Goal: Share content: Share content

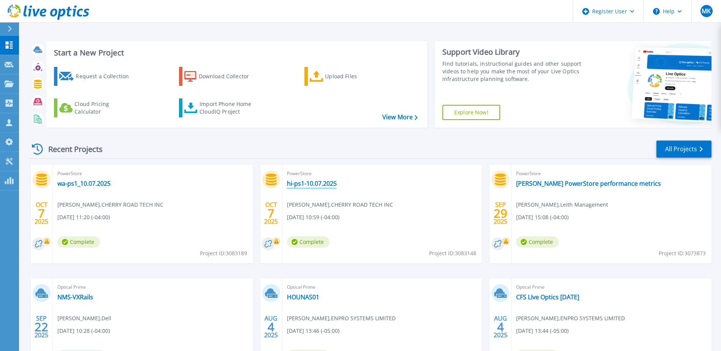
click at [305, 185] on link "hi-ps1-10.07.2025" at bounding box center [312, 184] width 50 height 8
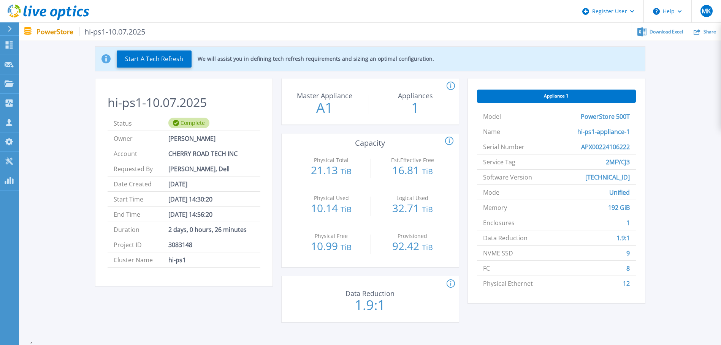
scroll to position [33, 0]
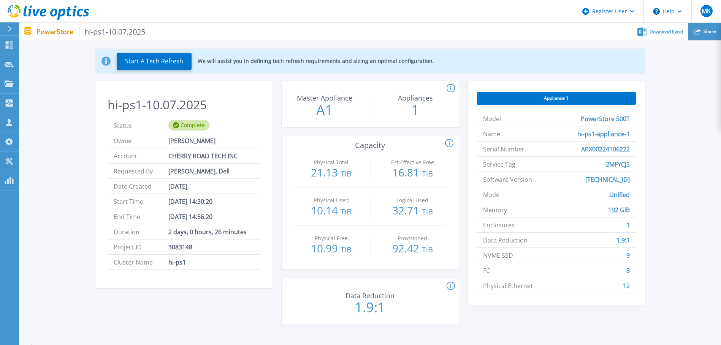
click at [713, 31] on span "Share" at bounding box center [709, 31] width 13 height 5
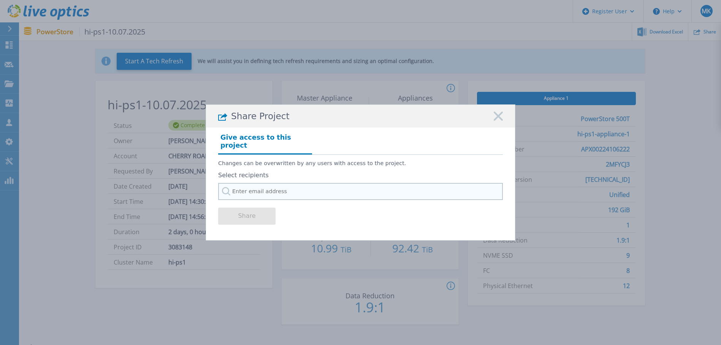
click at [333, 189] on input "text" at bounding box center [360, 191] width 285 height 17
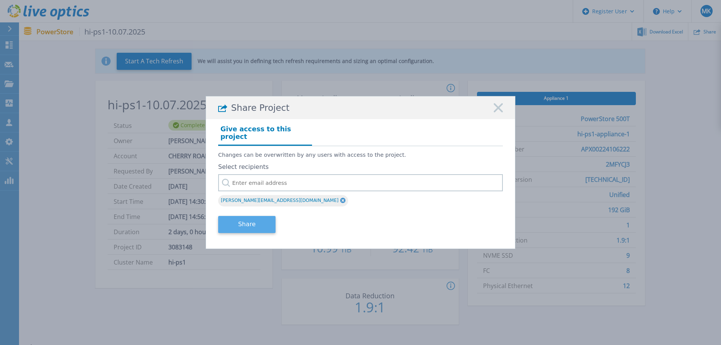
click at [254, 221] on button "Share" at bounding box center [246, 224] width 57 height 17
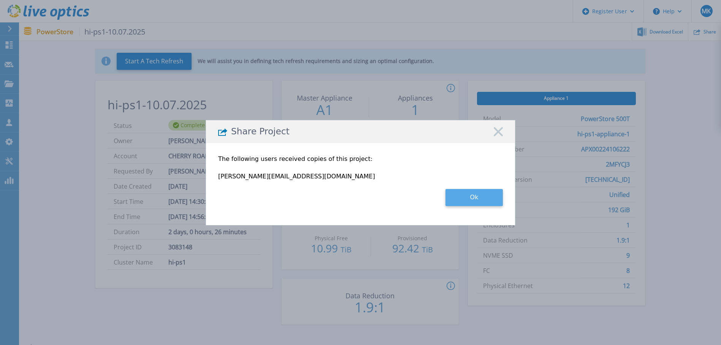
click at [483, 198] on button "Ok" at bounding box center [473, 197] width 57 height 17
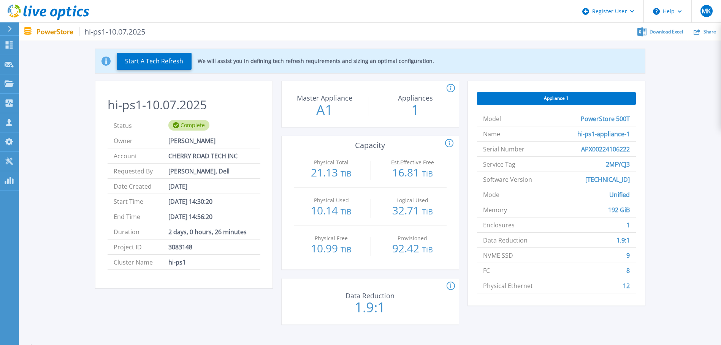
click at [31, 7] on icon at bounding box center [30, 11] width 4 height 11
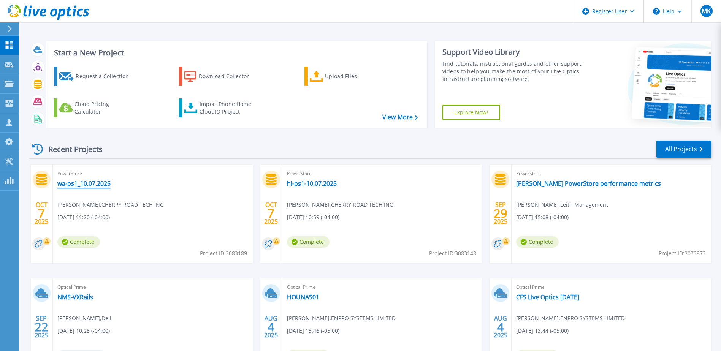
click at [103, 183] on link "wa-ps1_10.07.2025" at bounding box center [83, 184] width 53 height 8
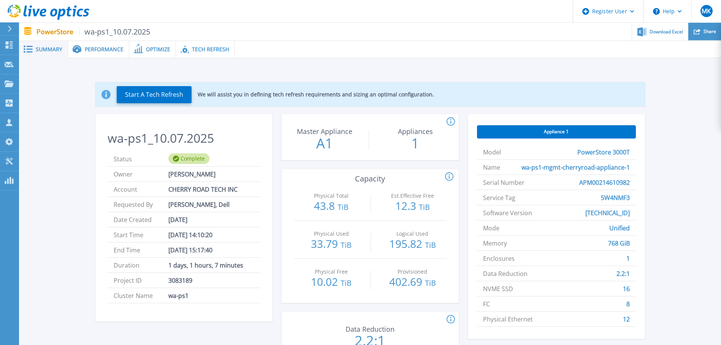
click at [705, 36] on div "Share" at bounding box center [704, 32] width 33 height 18
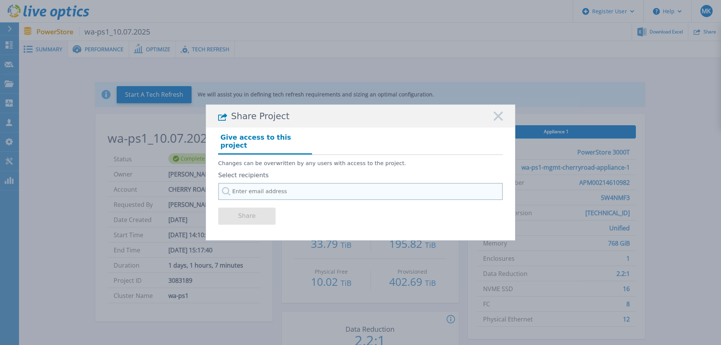
click at [337, 184] on input "text" at bounding box center [360, 191] width 285 height 17
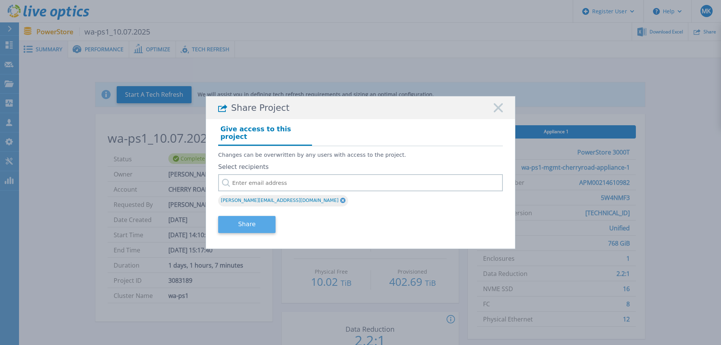
click at [257, 220] on button "Share" at bounding box center [246, 224] width 57 height 17
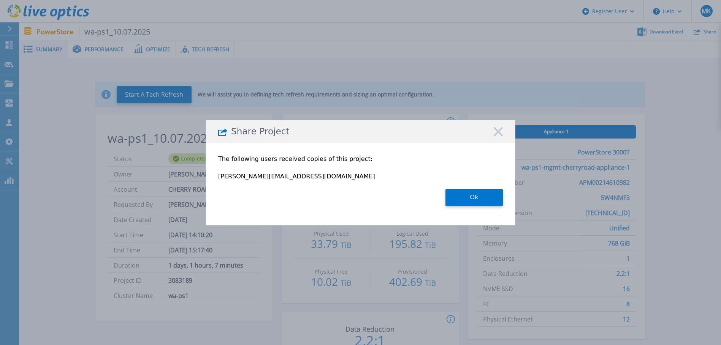
click at [478, 189] on section "The following users received copies of this project: Manas.Shukla@Dell.com Ok" at bounding box center [360, 181] width 285 height 68
click at [480, 193] on button "Ok" at bounding box center [473, 197] width 57 height 17
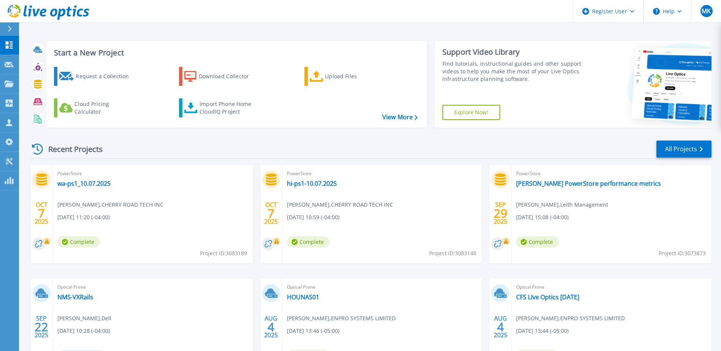
click at [619, 198] on div "PowerStore Leith Holman PowerStore performance metrics Michael Moralez , Leith …" at bounding box center [611, 214] width 200 height 98
click at [600, 185] on link "[PERSON_NAME] PowerStore performance metrics" at bounding box center [588, 184] width 145 height 8
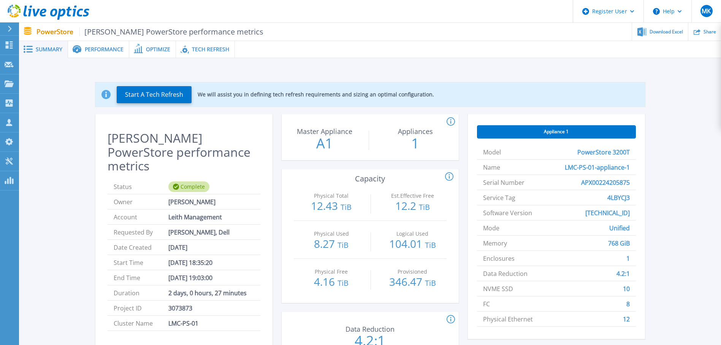
click at [696, 41] on div at bounding box center [478, 49] width 486 height 17
click at [700, 37] on div "Share" at bounding box center [704, 32] width 33 height 18
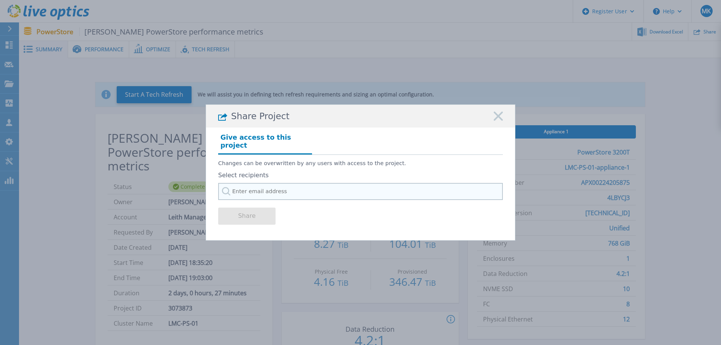
click at [275, 183] on input "text" at bounding box center [360, 191] width 285 height 17
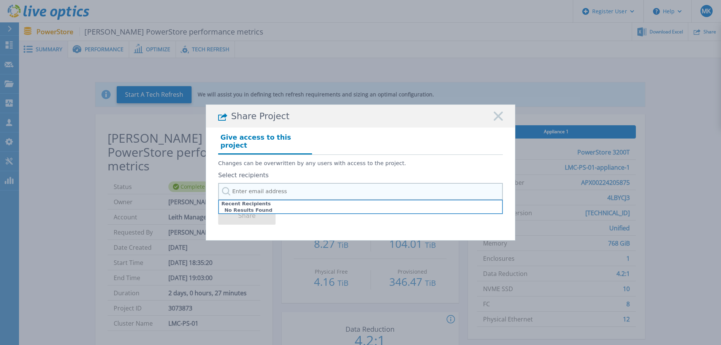
click at [276, 185] on input "text" at bounding box center [360, 191] width 285 height 17
click at [505, 118] on div "Share Project" at bounding box center [360, 116] width 309 height 23
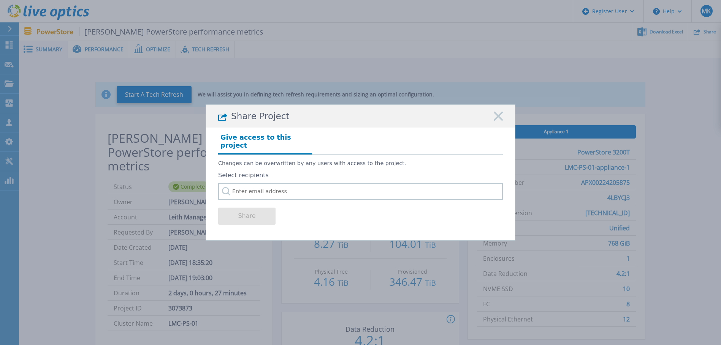
click at [505, 118] on div "Share Project" at bounding box center [360, 116] width 309 height 23
click at [505, 123] on div "Share Project" at bounding box center [360, 116] width 309 height 23
click at [499, 122] on rect at bounding box center [498, 117] width 10 height 10
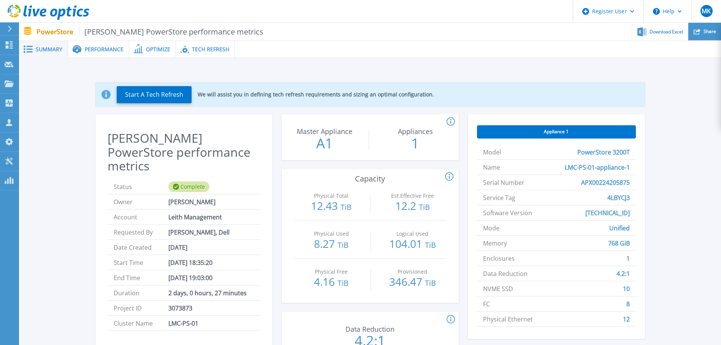
click at [690, 33] on div "Share" at bounding box center [704, 32] width 33 height 18
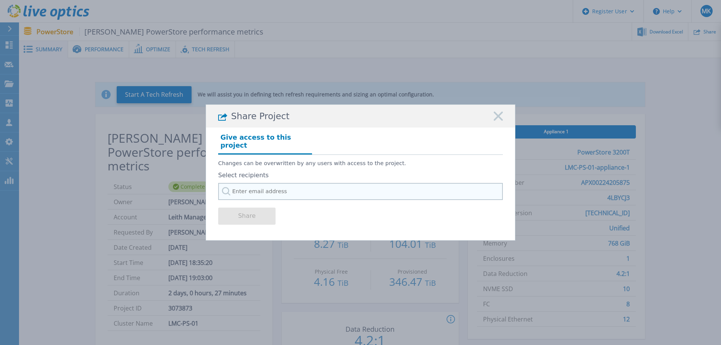
click at [383, 190] on input "text" at bounding box center [360, 191] width 285 height 17
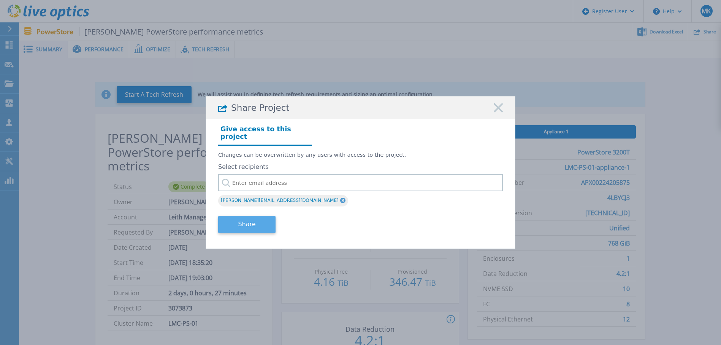
click at [257, 224] on button "Share" at bounding box center [246, 224] width 57 height 17
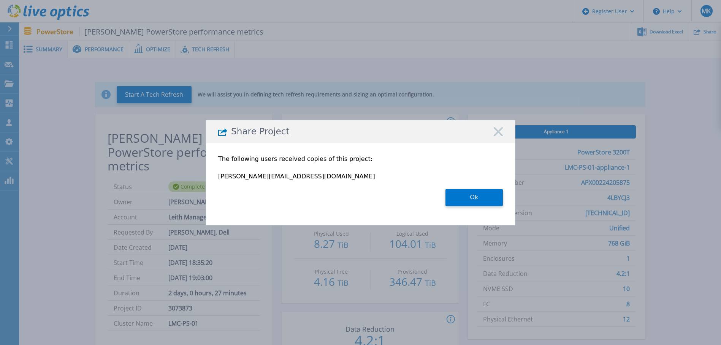
click at [494, 129] on icon at bounding box center [498, 131] width 9 height 9
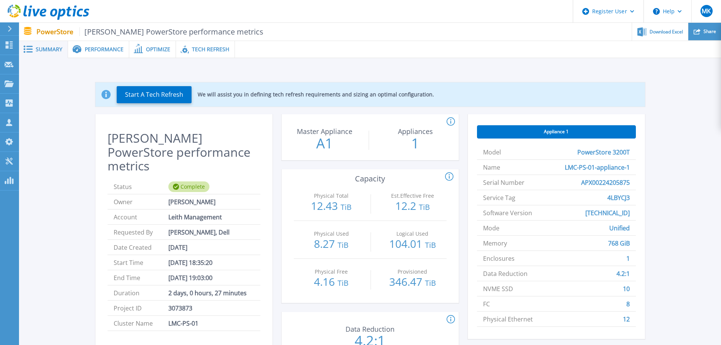
click at [712, 29] on span "Share" at bounding box center [709, 31] width 13 height 5
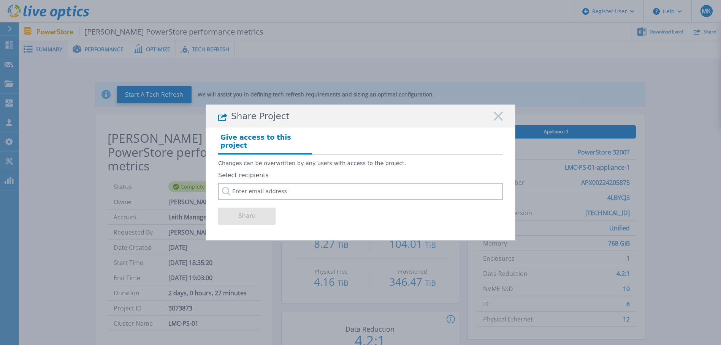
click at [497, 119] on rect at bounding box center [498, 117] width 10 height 10
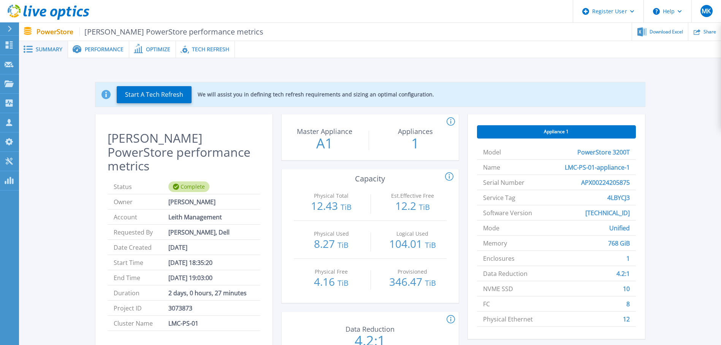
click at [30, 3] on link at bounding box center [44, 11] width 89 height 23
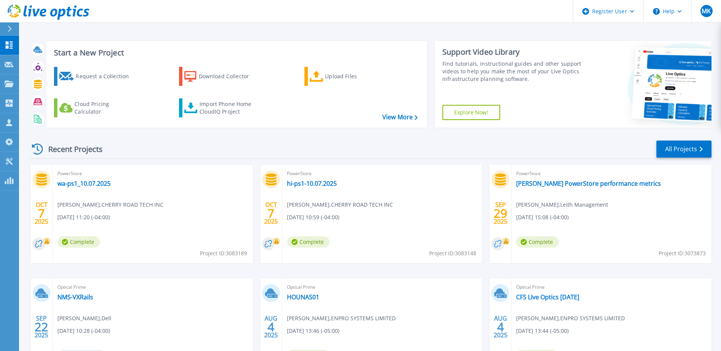
click at [501, 243] on circle at bounding box center [497, 244] width 13 height 13
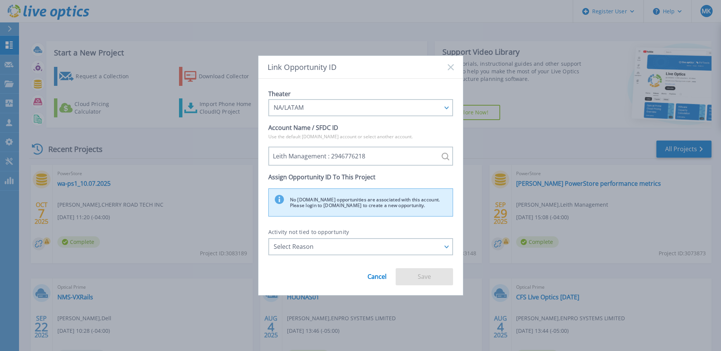
click at [442, 74] on div "Link Opportunity ID" at bounding box center [360, 67] width 204 height 23
click at [446, 77] on div "Link Opportunity ID" at bounding box center [360, 67] width 204 height 23
click at [451, 62] on div "Link Opportunity ID" at bounding box center [360, 67] width 204 height 23
click at [451, 67] on rect at bounding box center [450, 67] width 6 height 6
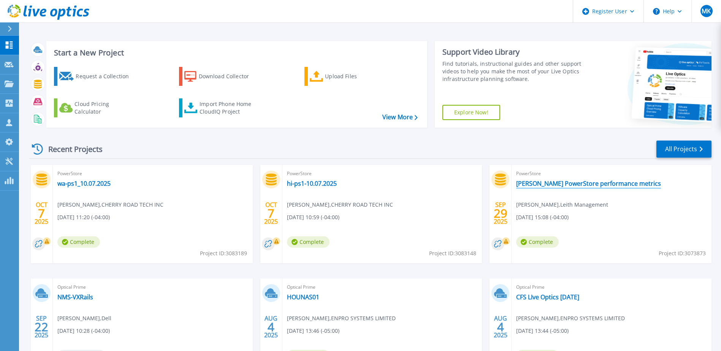
drag, startPoint x: 547, startPoint y: 181, endPoint x: 530, endPoint y: 182, distance: 16.8
click at [530, 182] on link "[PERSON_NAME] PowerStore performance metrics" at bounding box center [588, 184] width 145 height 8
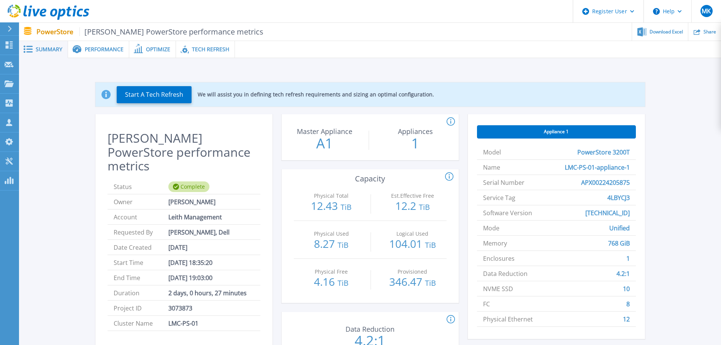
scroll to position [98, 0]
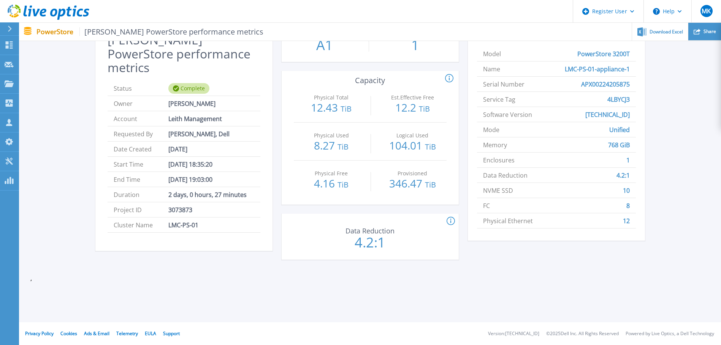
click at [697, 33] on icon at bounding box center [697, 31] width 7 height 7
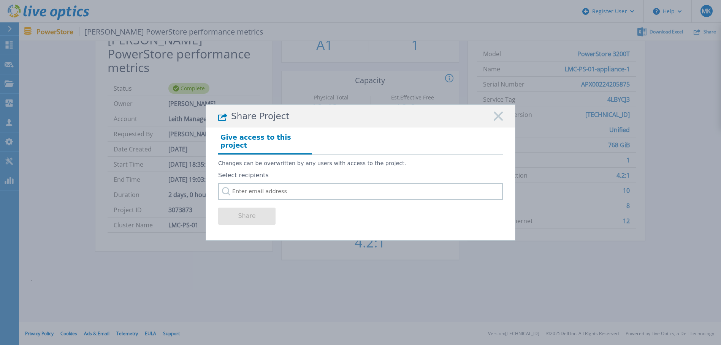
drag, startPoint x: 697, startPoint y: 33, endPoint x: 691, endPoint y: 24, distance: 10.6
click at [691, 24] on div "Share Project Give access to this project Changes can be overwritten by any use…" at bounding box center [360, 172] width 721 height 345
click at [497, 118] on icon at bounding box center [498, 116] width 9 height 9
